Goal: Navigation & Orientation: Find specific page/section

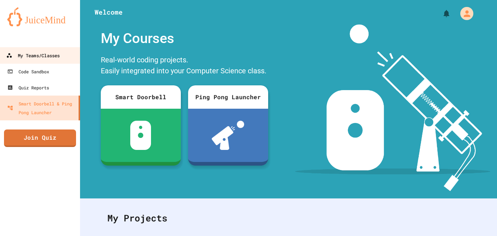
click at [24, 56] on div "My Teams/Classes" at bounding box center [33, 55] width 54 height 9
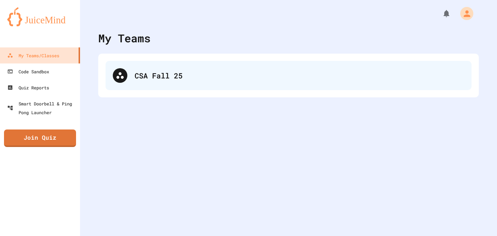
click at [127, 61] on div "CSA Fall 25" at bounding box center [289, 75] width 366 height 29
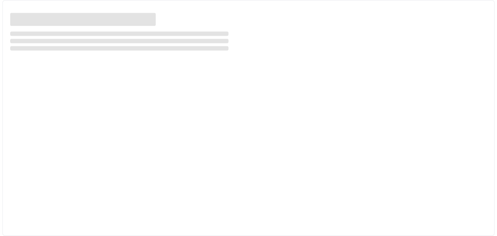
click at [127, 60] on div at bounding box center [248, 118] width 493 height 236
